Goal: Check status: Check status

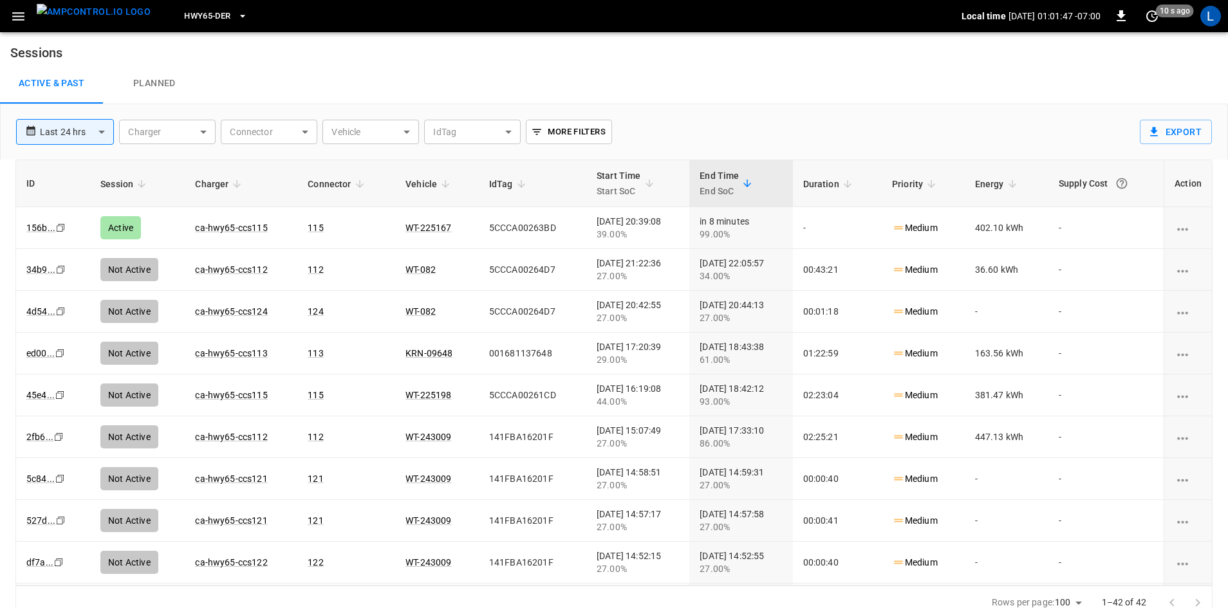
click at [201, 14] on span "HWY65-DER" at bounding box center [207, 16] width 46 height 15
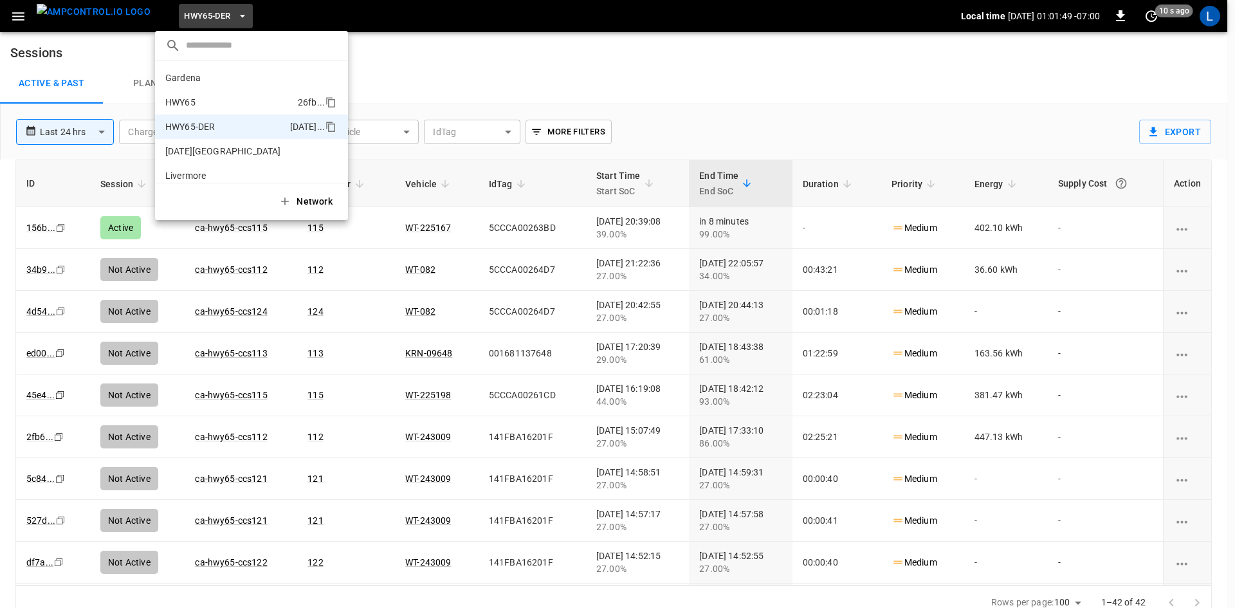
click at [235, 102] on p "HWY65" at bounding box center [228, 102] width 127 height 13
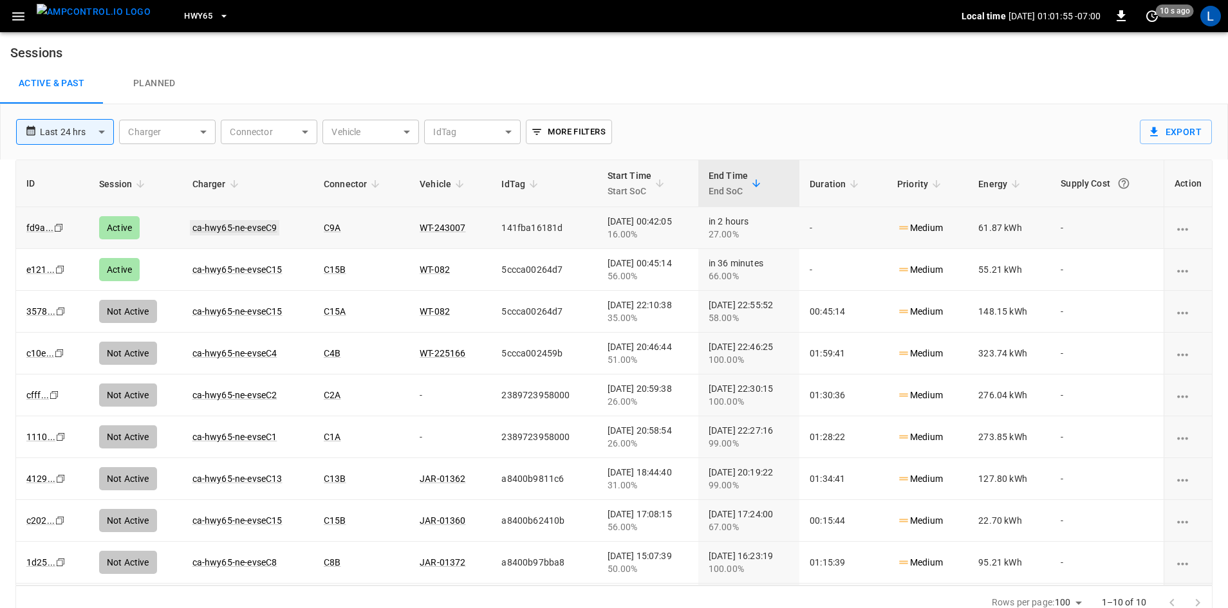
click at [261, 226] on link "ca-hwy65-ne-evseC9" at bounding box center [235, 227] width 90 height 15
click at [231, 269] on link "ca-hwy65-ne-evseC15" at bounding box center [237, 269] width 95 height 15
click at [234, 228] on link "ca-hwy65-ne-evseC9" at bounding box center [235, 227] width 90 height 15
click at [261, 268] on link "ca-hwy65-ne-evseC15" at bounding box center [237, 269] width 95 height 15
click at [257, 228] on link "ca-hwy65-ne-evseC9" at bounding box center [235, 227] width 90 height 15
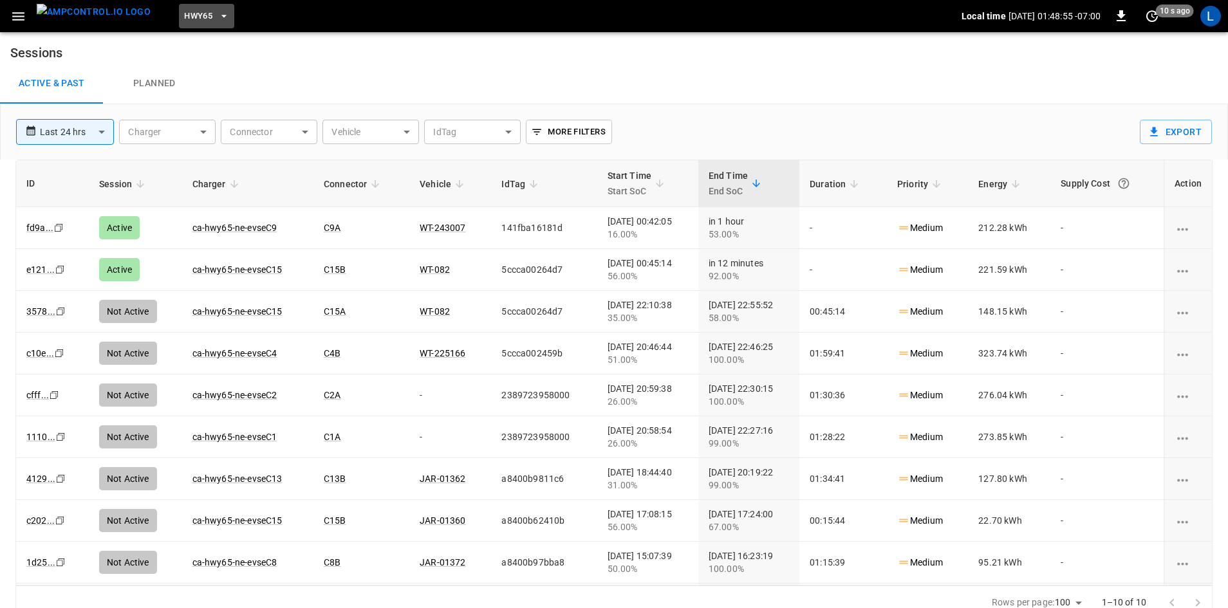
click at [184, 12] on span "HWY65" at bounding box center [198, 16] width 28 height 15
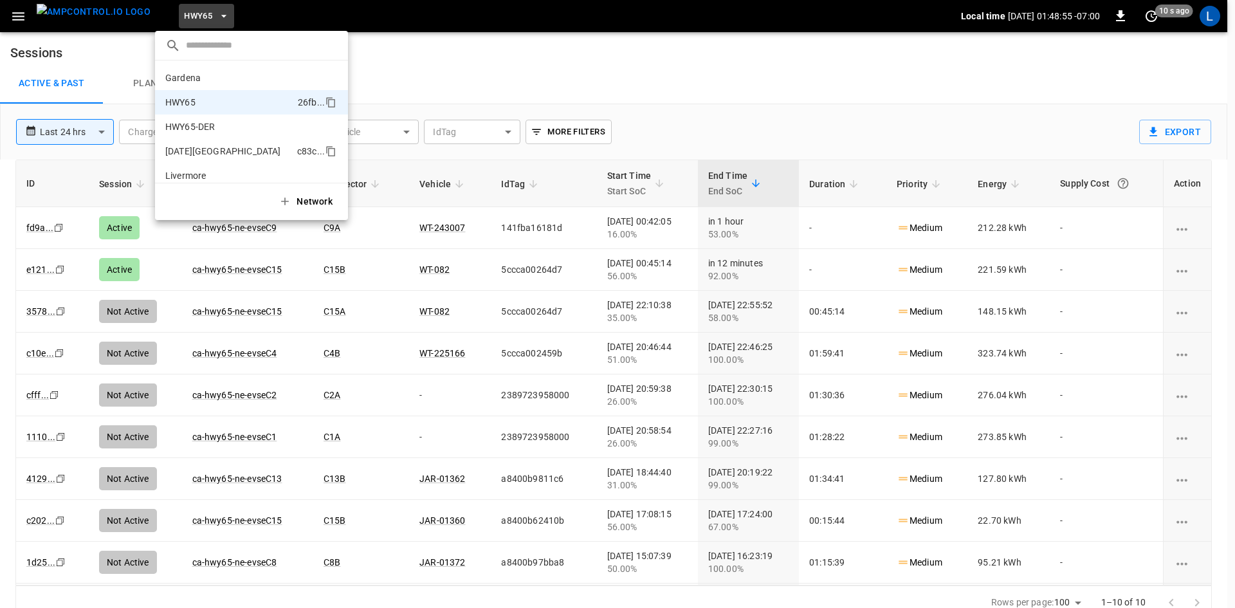
scroll to position [21, 0]
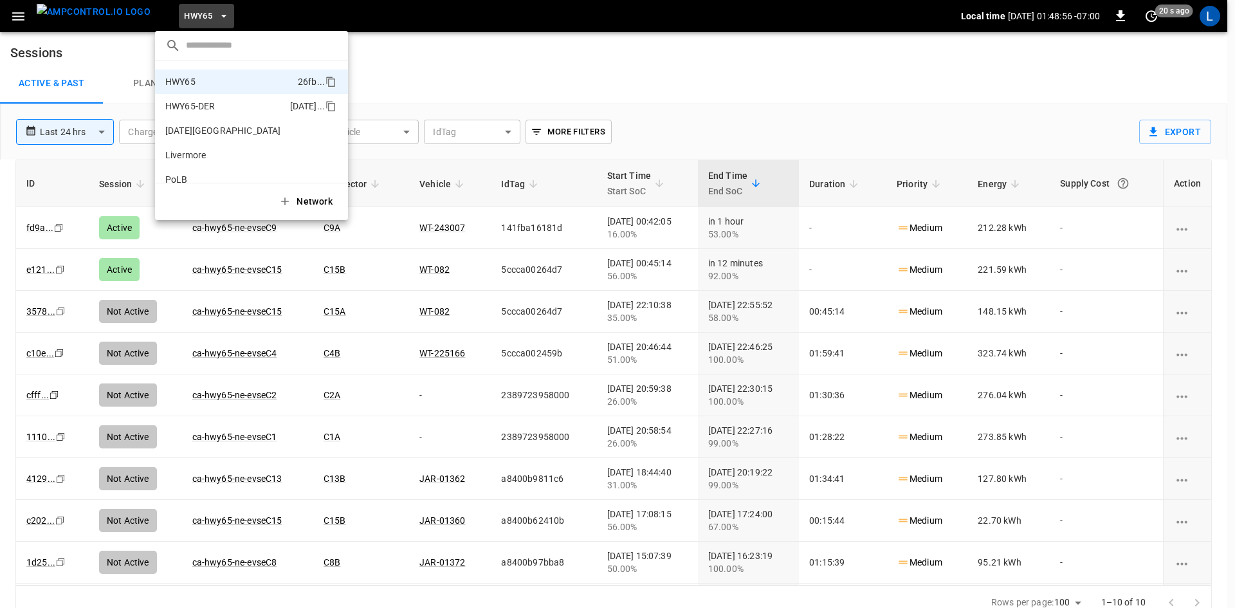
click at [210, 107] on p "HWY65-DER" at bounding box center [225, 106] width 120 height 13
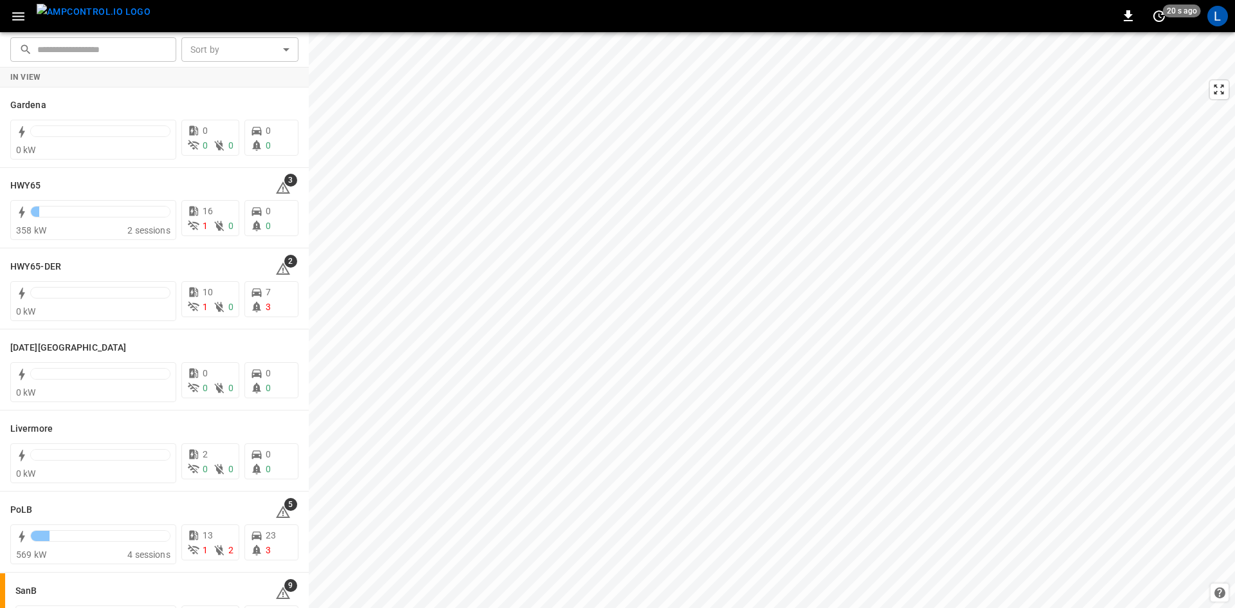
click at [21, 15] on icon "button" at bounding box center [18, 16] width 12 height 8
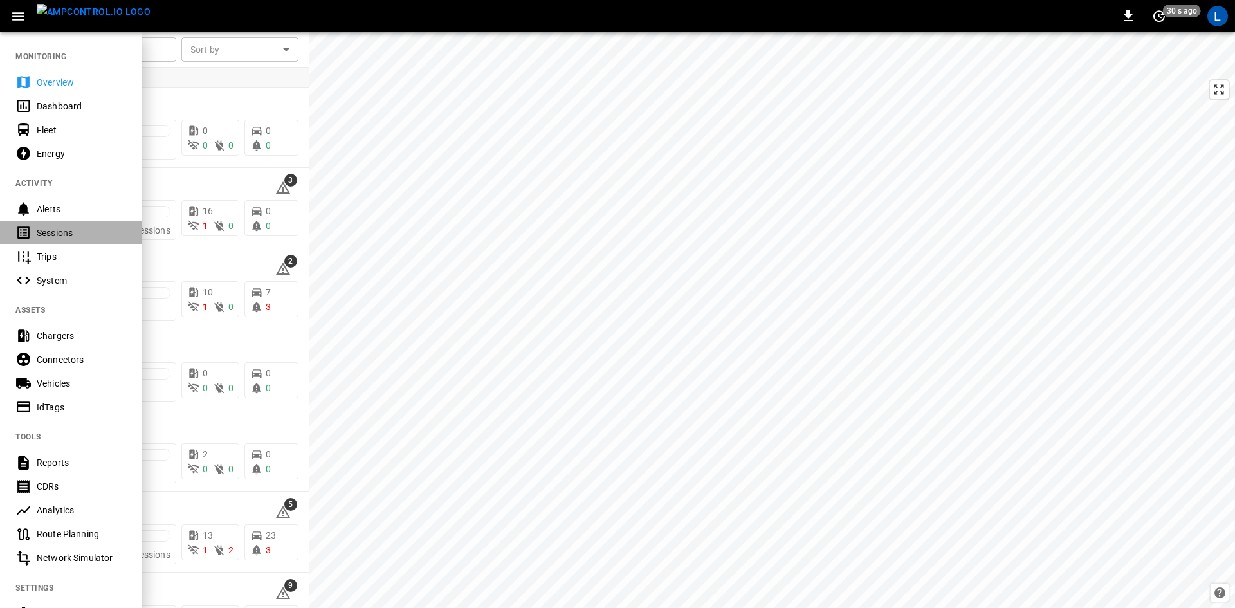
click at [55, 237] on div "Sessions" at bounding box center [81, 232] width 89 height 13
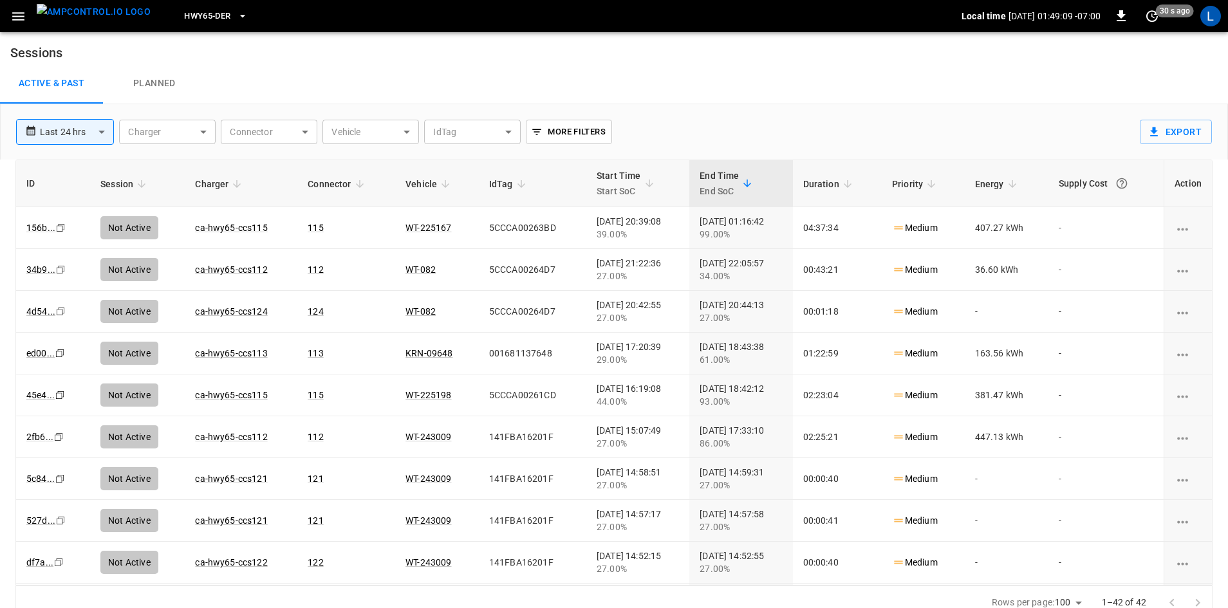
click at [184, 16] on span "HWY65-DER" at bounding box center [207, 16] width 46 height 15
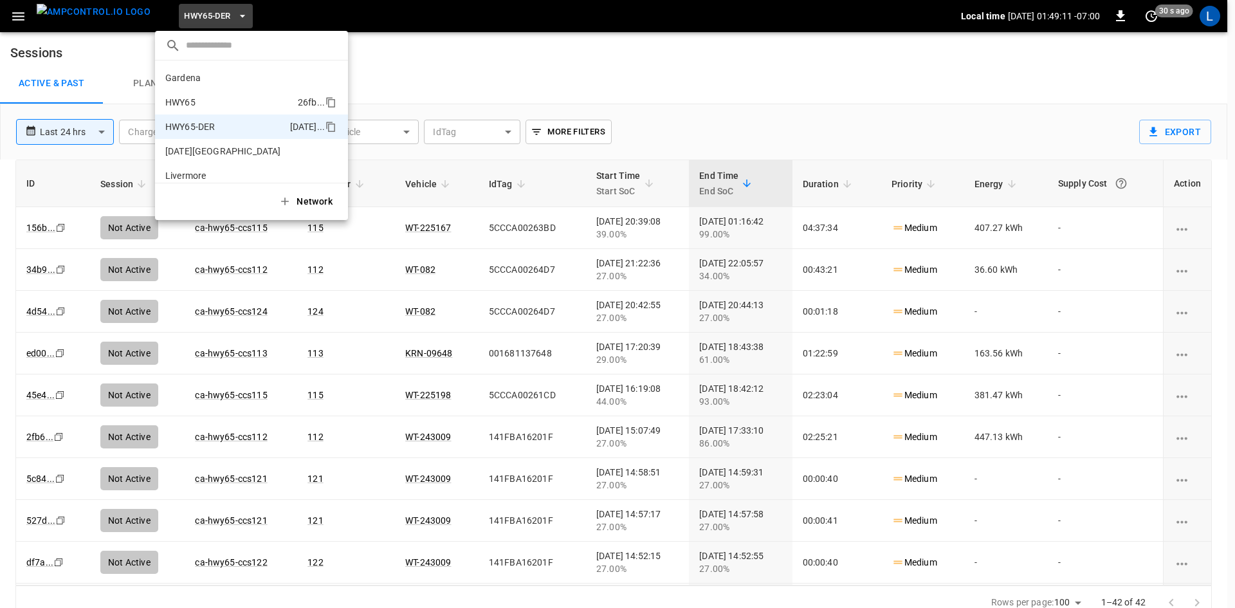
click at [209, 106] on p "HWY65" at bounding box center [228, 102] width 127 height 13
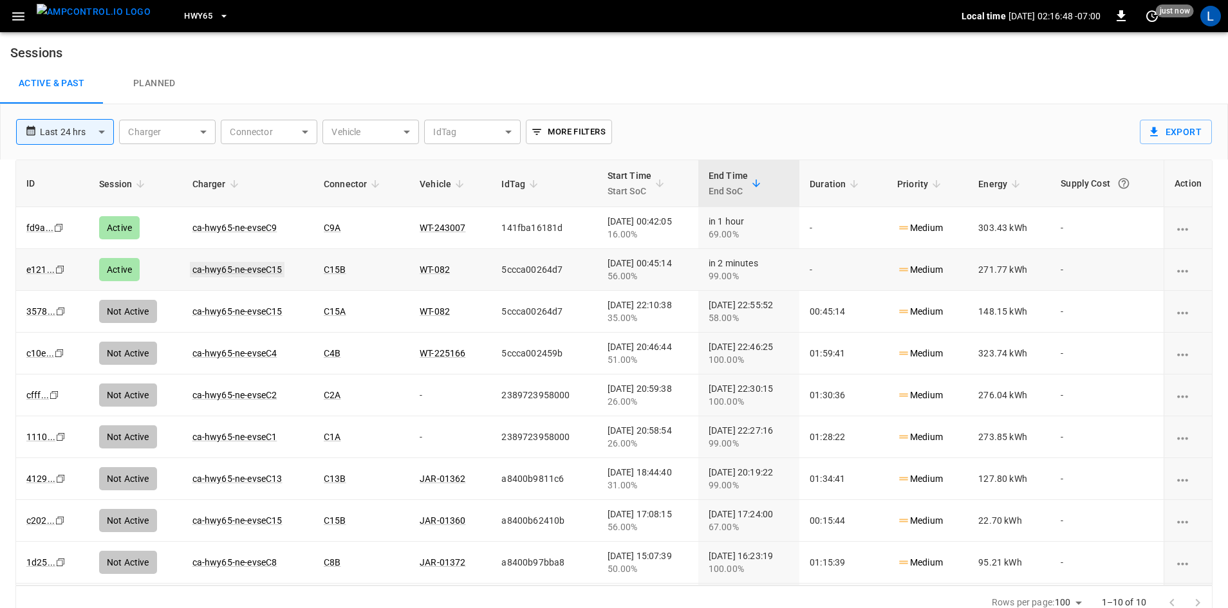
click at [265, 272] on link "ca-hwy65-ne-evseC15" at bounding box center [237, 269] width 95 height 15
